Goal: Information Seeking & Learning: Learn about a topic

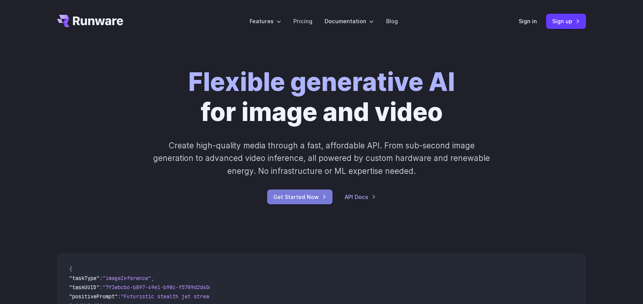
click at [316, 194] on link "Get Started Now" at bounding box center [299, 196] width 65 height 15
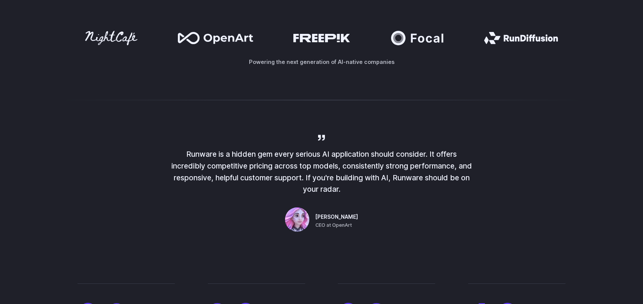
scroll to position [570, 0]
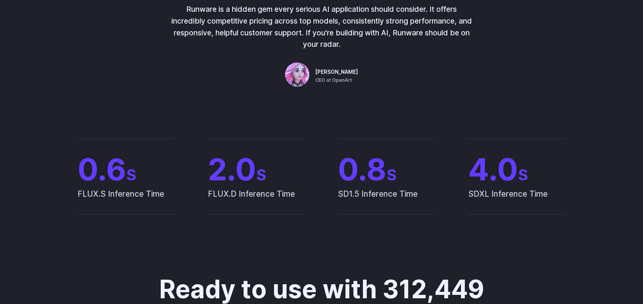
click at [127, 192] on span "FLUX.S Inference Time" at bounding box center [126, 200] width 97 height 27
click at [274, 190] on span "FLUX.D Inference Time" at bounding box center [256, 200] width 97 height 27
drag, startPoint x: 294, startPoint y: 193, endPoint x: 252, endPoint y: 190, distance: 42.3
click at [252, 190] on span "FLUX.D Inference Time" at bounding box center [256, 200] width 97 height 27
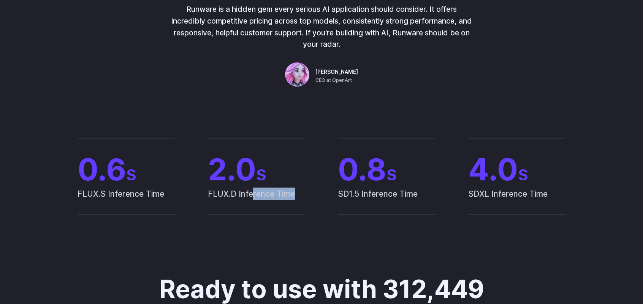
click at [253, 196] on span "FLUX.D Inference Time" at bounding box center [256, 200] width 97 height 27
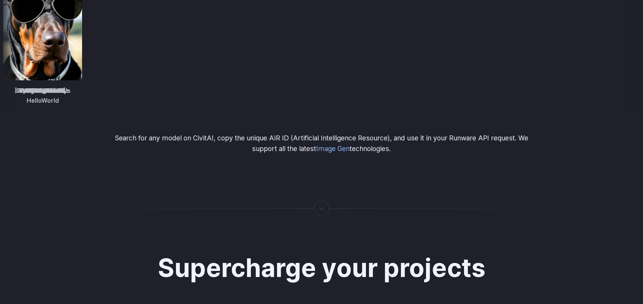
scroll to position [1178, 0]
click at [322, 207] on div at bounding box center [321, 207] width 1 height 0
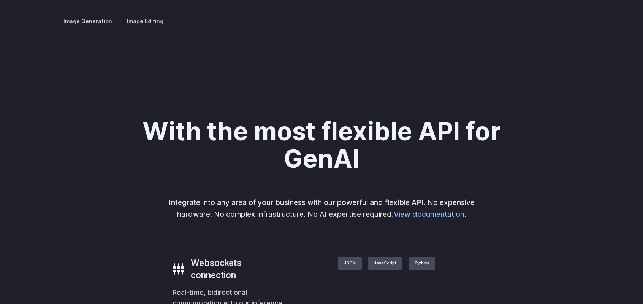
scroll to position [1482, 0]
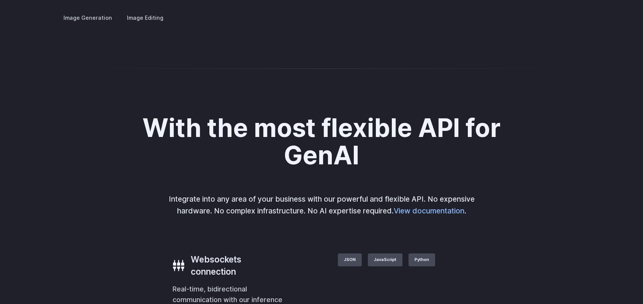
click at [0, 0] on summary "Concept design" at bounding box center [0, 0] width 0 height 0
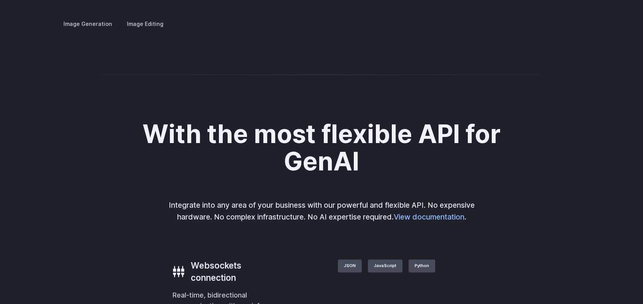
click at [0, 0] on summary "Creative styling" at bounding box center [0, 0] width 0 height 0
click at [0, 0] on summary "Architecture" at bounding box center [0, 0] width 0 height 0
click at [0, 0] on details "Product design Quickly design and visualize new product lines, accessories, or …" at bounding box center [0, 0] width 0 height 0
click at [0, 0] on summary "Product design" at bounding box center [0, 0] width 0 height 0
click at [0, 0] on details "Personalized assets Say goodbye to generic stock photos with custom images for …" at bounding box center [0, 0] width 0 height 0
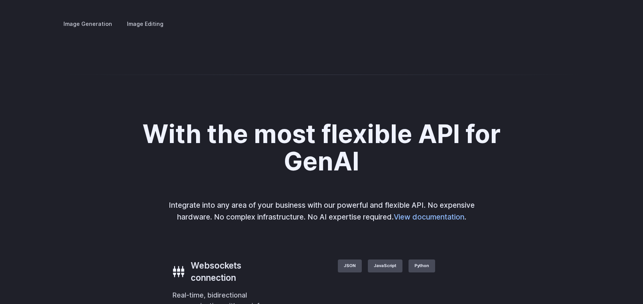
click at [0, 0] on summary "Personalized assets" at bounding box center [0, 0] width 0 height 0
click at [0, 0] on div at bounding box center [0, 0] width 0 height 0
click at [0, 0] on button "Go to 2 of 4" at bounding box center [0, 0] width 0 height 0
click at [0, 0] on button "Go to 3 of 4" at bounding box center [0, 0] width 0 height 0
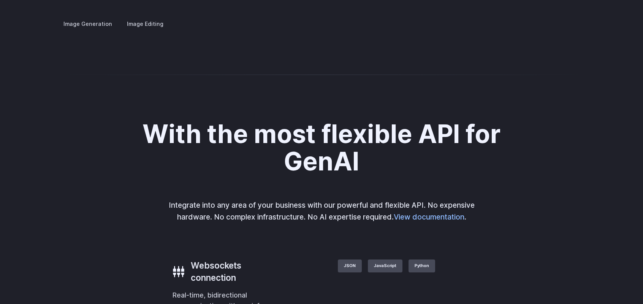
click at [0, 0] on button "Go to 4 of 4" at bounding box center [0, 0] width 0 height 0
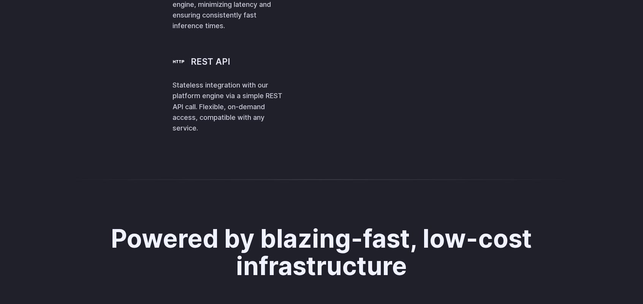
scroll to position [1818, 0]
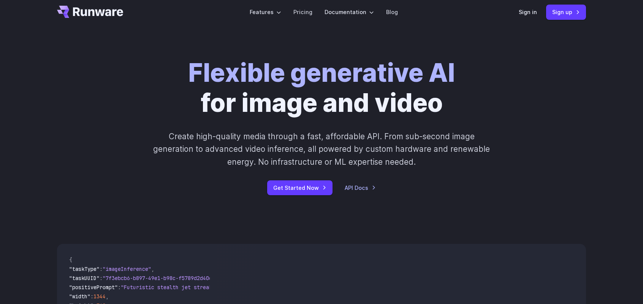
scroll to position [0, 0]
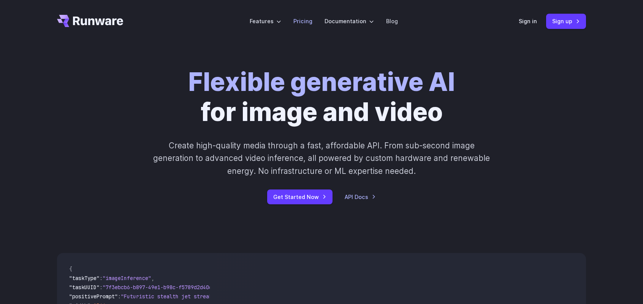
click at [306, 22] on link "Pricing" at bounding box center [302, 21] width 19 height 9
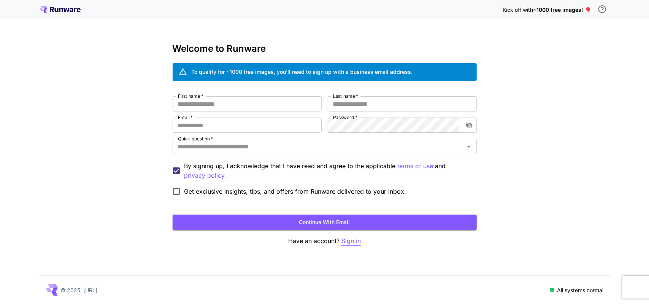
click at [353, 238] on p "Sign in" at bounding box center [350, 240] width 19 height 9
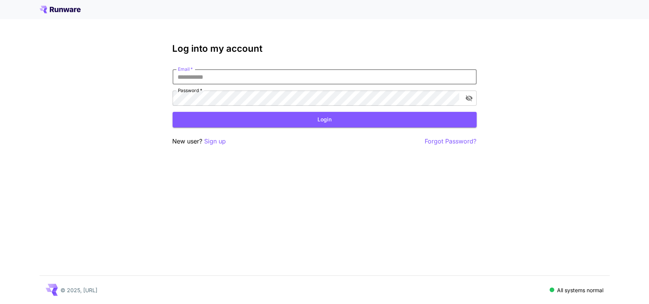
click at [241, 80] on input "Email   *" at bounding box center [324, 76] width 304 height 15
click at [215, 138] on p "Sign up" at bounding box center [215, 140] width 22 height 9
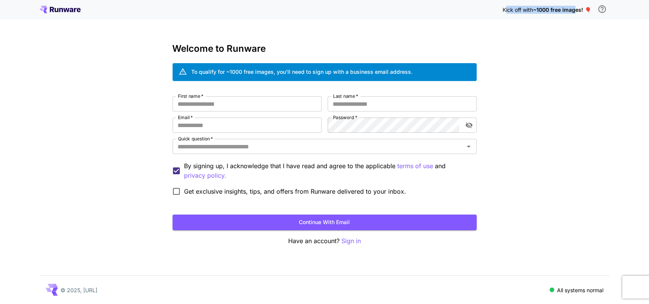
drag, startPoint x: 503, startPoint y: 9, endPoint x: 575, endPoint y: 11, distance: 71.4
click at [575, 11] on p "Kick off with ~1000 free images! 🎈" at bounding box center [547, 10] width 89 height 8
click at [581, 10] on span "~1000 free images! 🎈" at bounding box center [562, 9] width 58 height 6
drag, startPoint x: 501, startPoint y: 9, endPoint x: 583, endPoint y: 7, distance: 81.3
click at [583, 7] on p "Kick off with ~1000 free images! 🎈" at bounding box center [547, 10] width 89 height 8
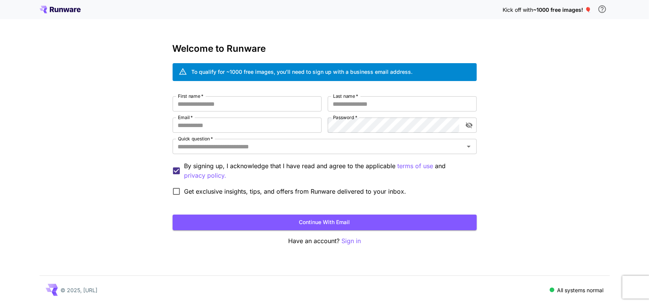
click at [515, 73] on div "Kick off with ~1000 free images! 🎈 Welcome to Runware To qualify for ~1000 free…" at bounding box center [324, 152] width 649 height 304
click at [66, 10] on icon at bounding box center [66, 10] width 6 height 4
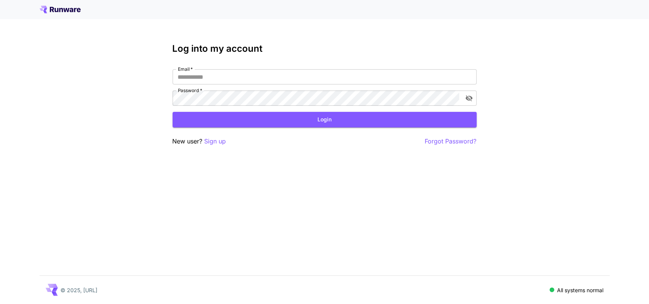
click at [60, 12] on icon at bounding box center [60, 10] width 41 height 8
click at [60, 11] on icon at bounding box center [60, 10] width 41 height 8
click at [98, 290] on p "© 2025, Runware.ai" at bounding box center [79, 290] width 37 height 8
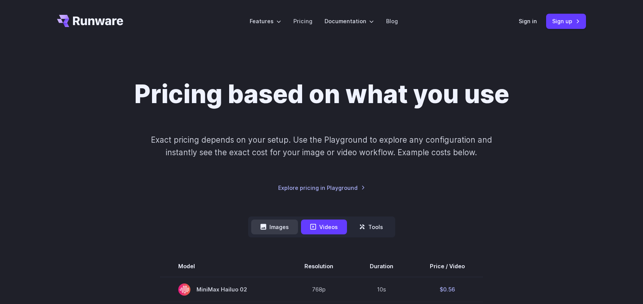
click at [283, 229] on button "Images" at bounding box center [274, 226] width 47 height 15
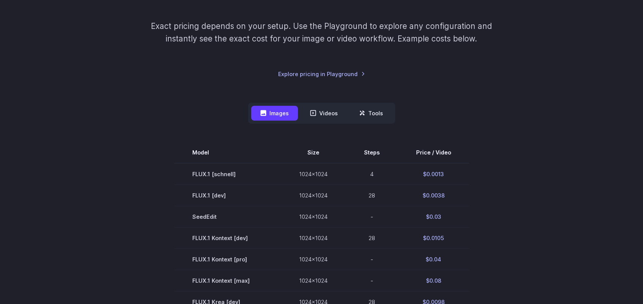
scroll to position [114, 0]
click at [372, 117] on button "Tools" at bounding box center [371, 112] width 42 height 15
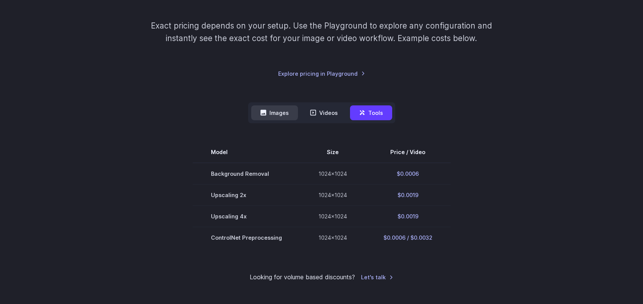
click at [282, 115] on button "Images" at bounding box center [274, 112] width 47 height 15
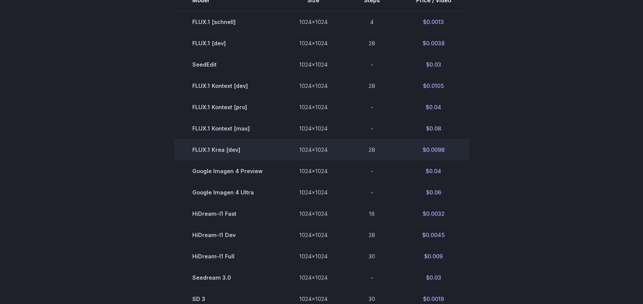
scroll to position [266, 0]
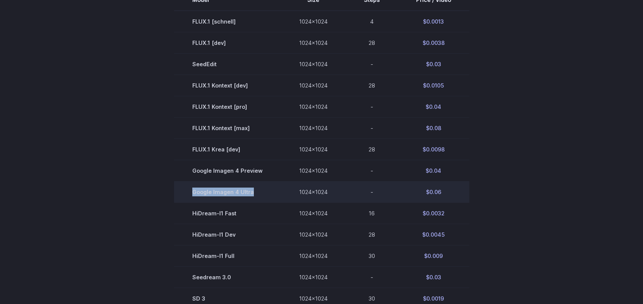
drag, startPoint x: 260, startPoint y: 195, endPoint x: 189, endPoint y: 192, distance: 71.1
click at [189, 192] on td "Google Imagen 4 Ultra" at bounding box center [227, 191] width 107 height 21
click at [185, 193] on td "Google Imagen 4 Ultra" at bounding box center [227, 191] width 107 height 21
drag, startPoint x: 193, startPoint y: 193, endPoint x: 256, endPoint y: 190, distance: 63.6
click at [258, 191] on td "Google Imagen 4 Ultra" at bounding box center [227, 191] width 107 height 21
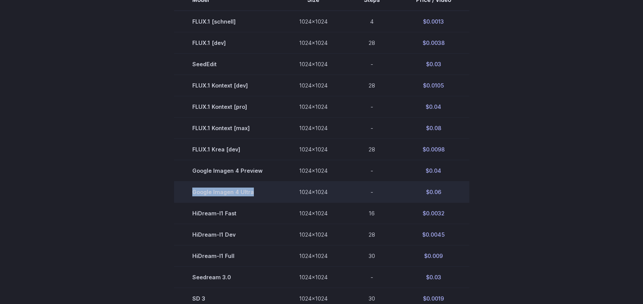
copy td "Google Imagen 4 Ultra"
